Goal: Task Accomplishment & Management: Manage account settings

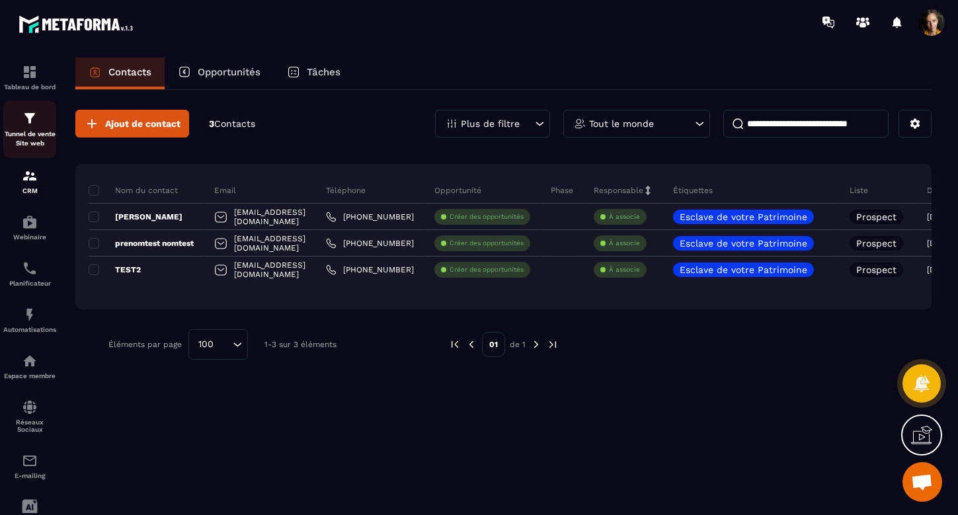
click at [30, 127] on div "Tunnel de vente Site web" at bounding box center [29, 129] width 53 height 38
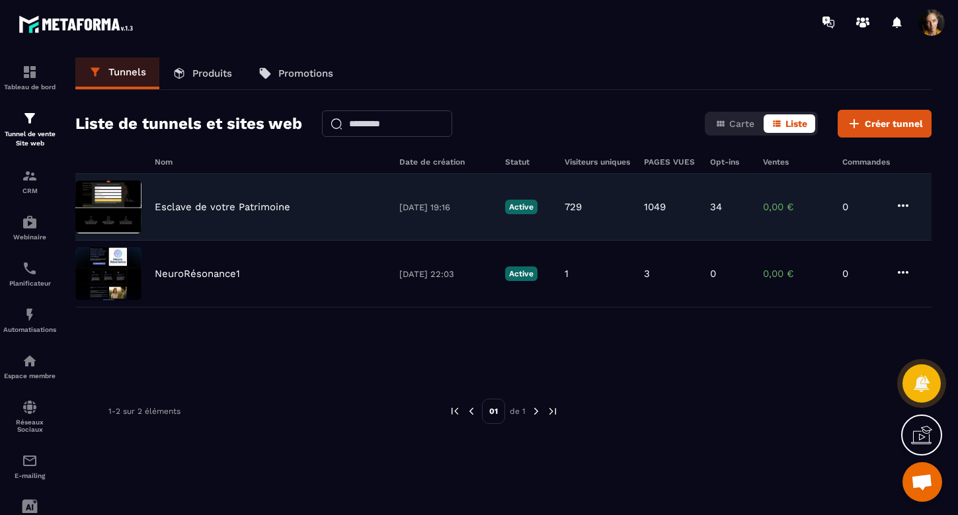
click at [250, 206] on p "Esclave de votre Patrimoine" at bounding box center [223, 207] width 136 height 12
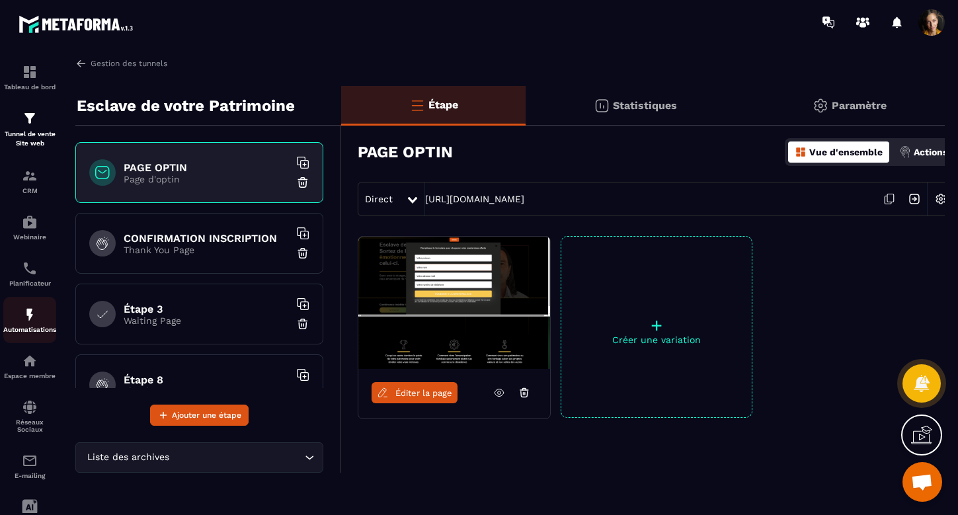
click at [30, 314] on img at bounding box center [30, 315] width 16 height 16
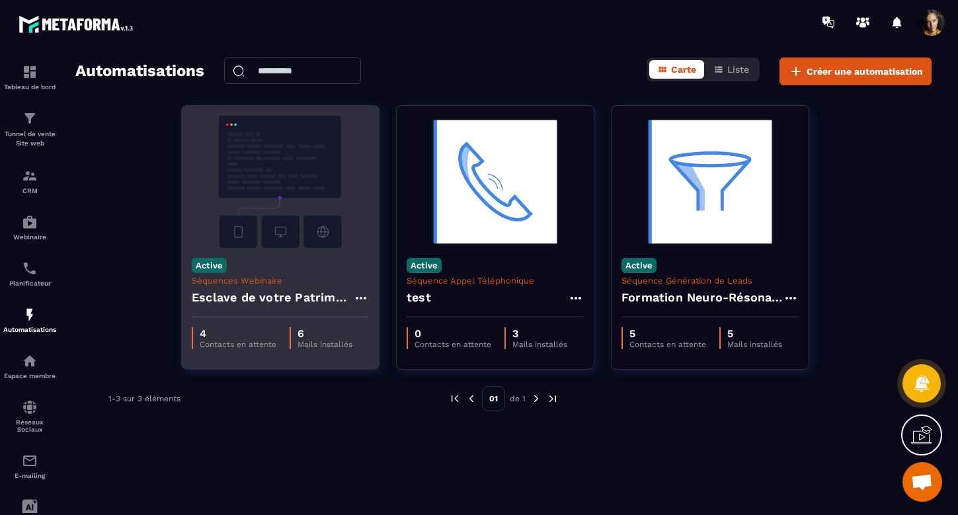
click at [283, 295] on h4 "Esclave de votre Patrimoine - Copy" at bounding box center [272, 297] width 161 height 19
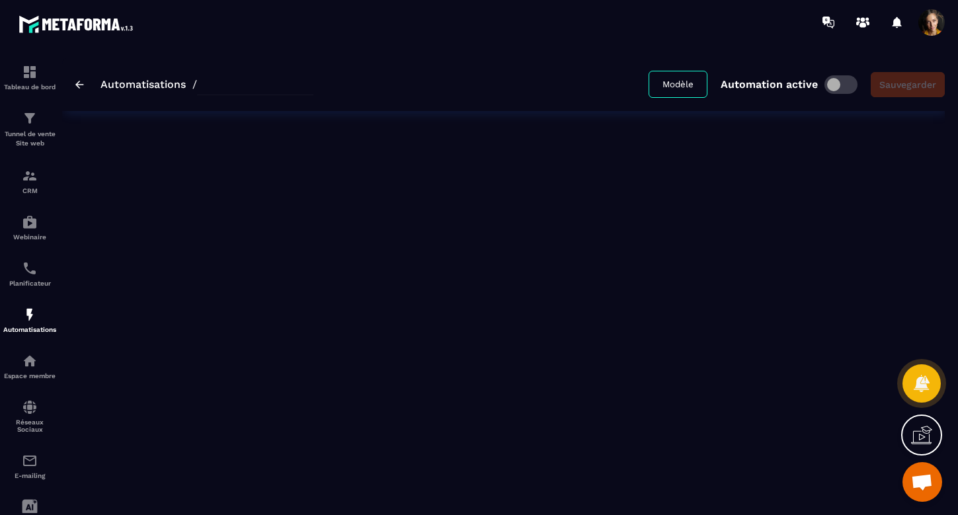
type input "**********"
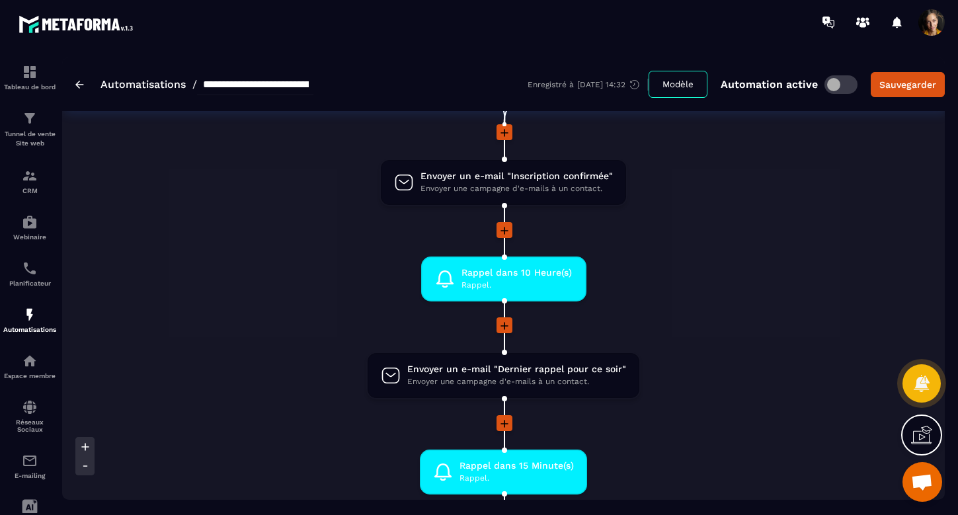
scroll to position [126, 0]
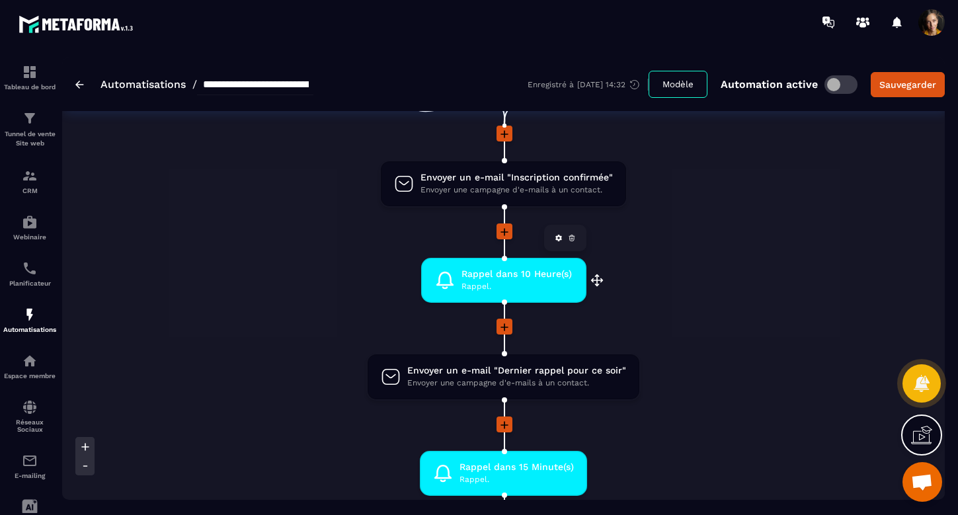
click at [486, 282] on span "Rappel." at bounding box center [516, 286] width 110 height 13
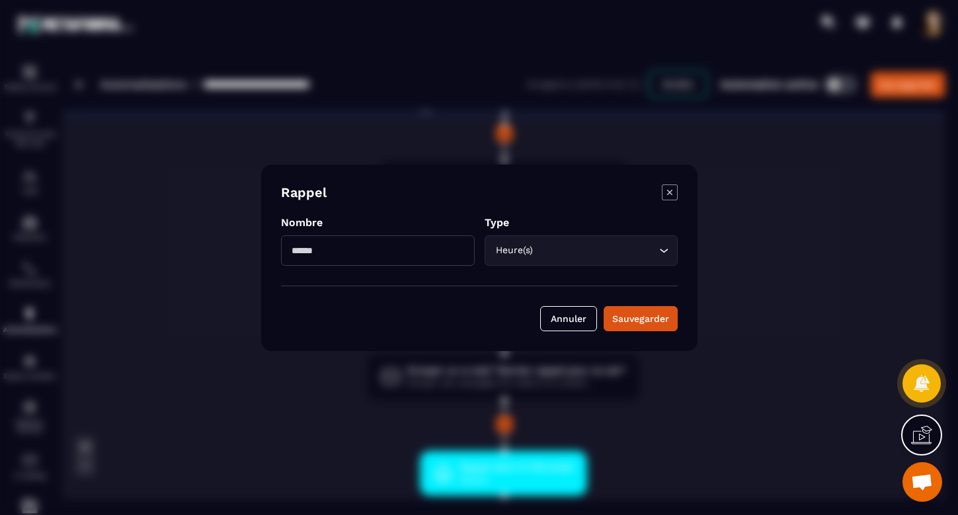
click at [669, 192] on icon "Modal window" at bounding box center [668, 191] width 5 height 5
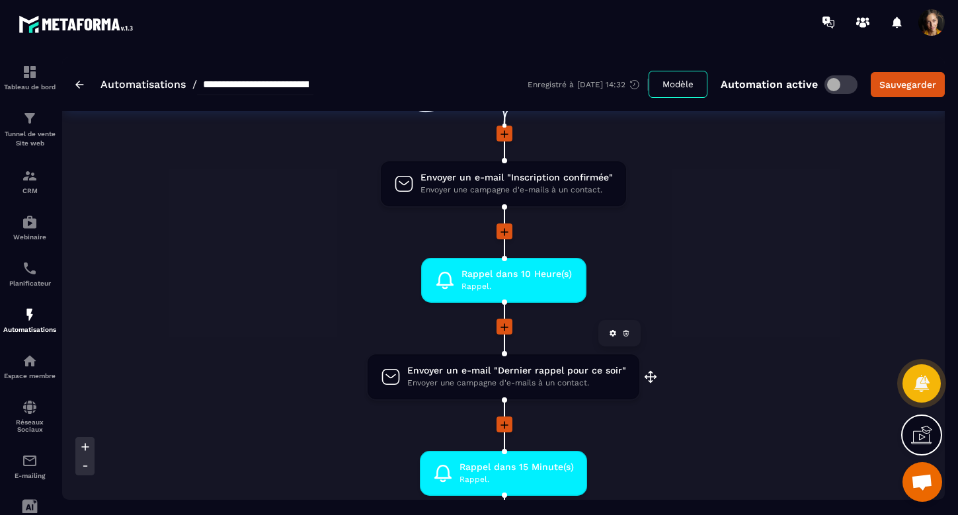
click at [553, 373] on span "Envoyer un e-mail "Dernier rappel pour ce soir"" at bounding box center [516, 370] width 219 height 13
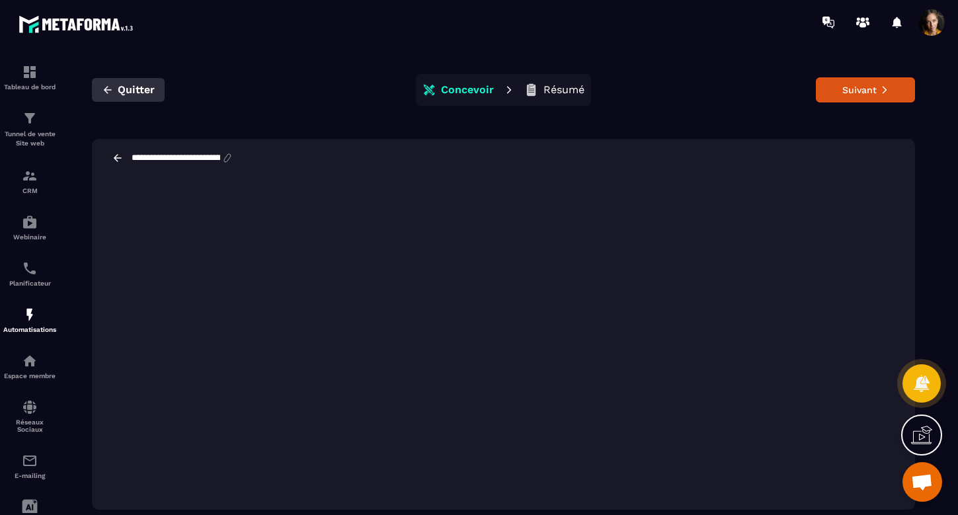
click at [144, 81] on button "Quitter" at bounding box center [128, 90] width 73 height 24
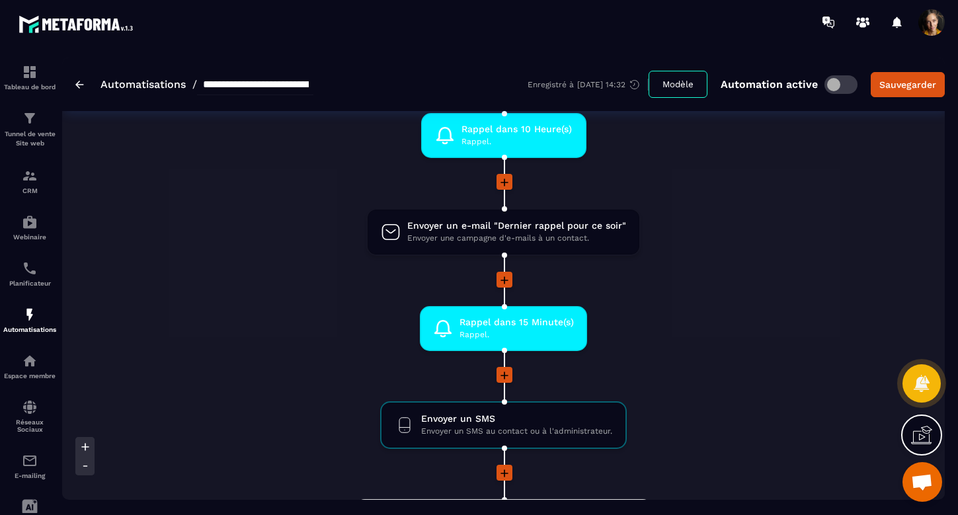
scroll to position [333, 0]
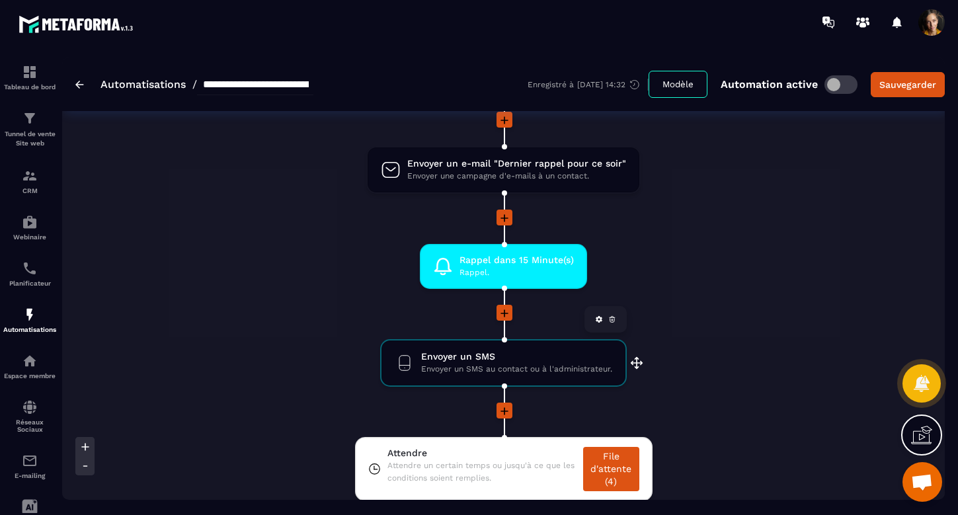
click at [548, 357] on span "Envoyer un SMS" at bounding box center [516, 356] width 191 height 13
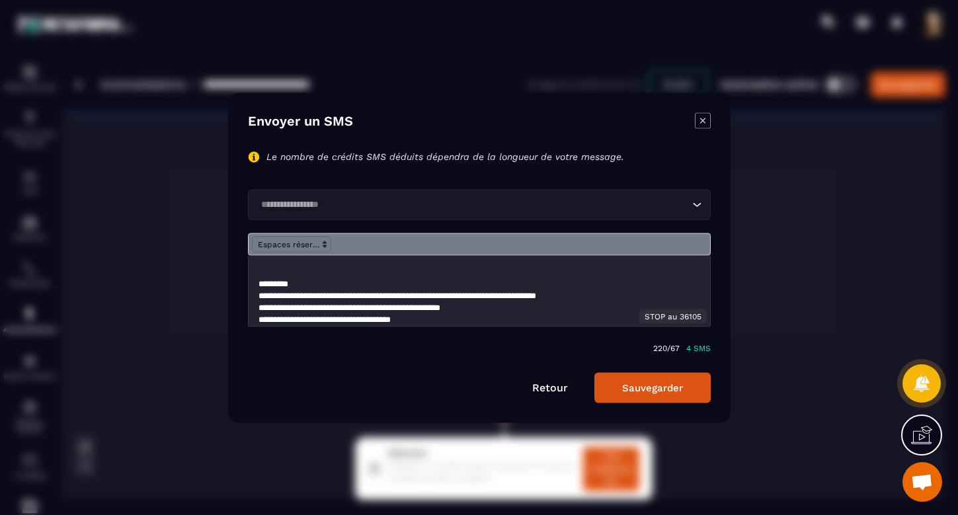
click at [702, 118] on icon "Modal window" at bounding box center [703, 120] width 16 height 16
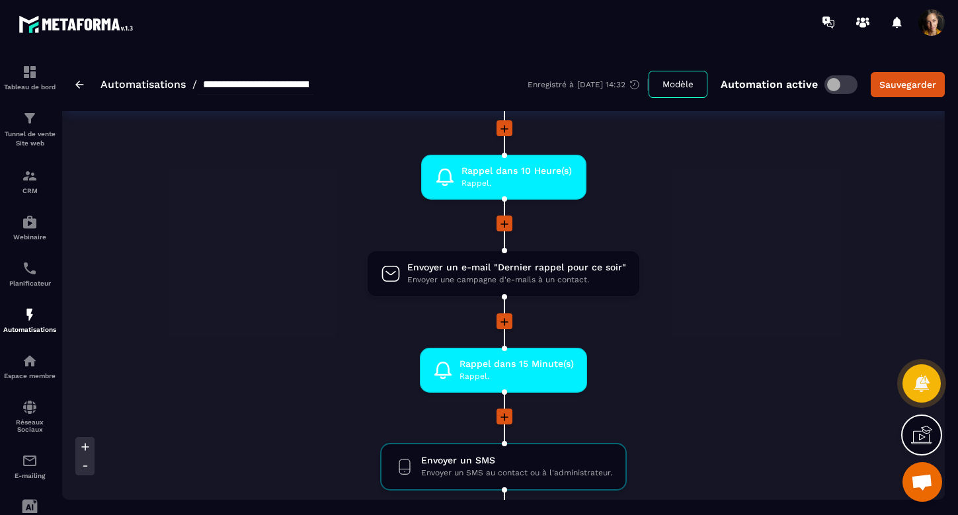
scroll to position [221, 0]
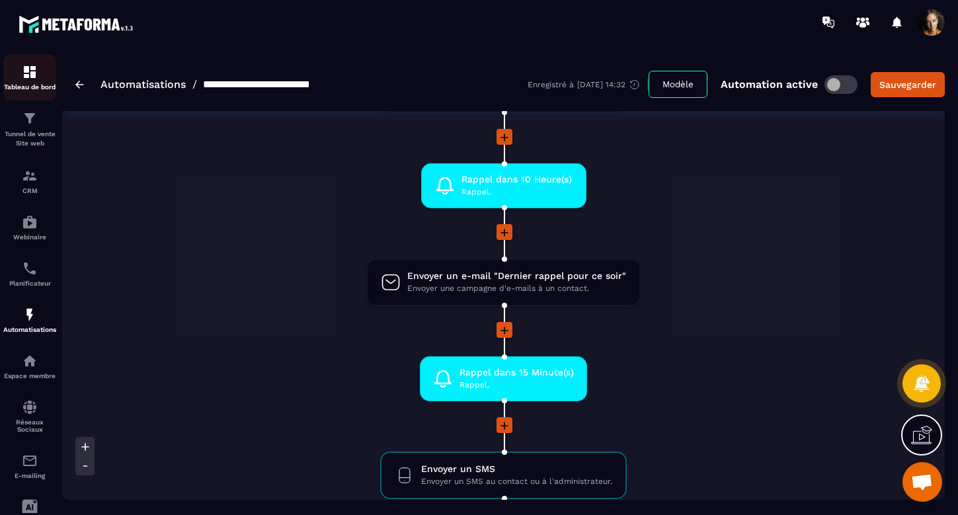
click at [32, 77] on img at bounding box center [30, 72] width 16 height 16
